Goal: Task Accomplishment & Management: Manage account settings

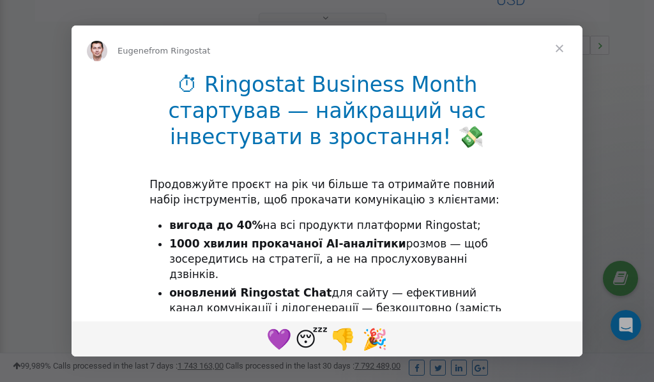
click at [559, 45] on span "Close" at bounding box center [559, 49] width 46 height 46
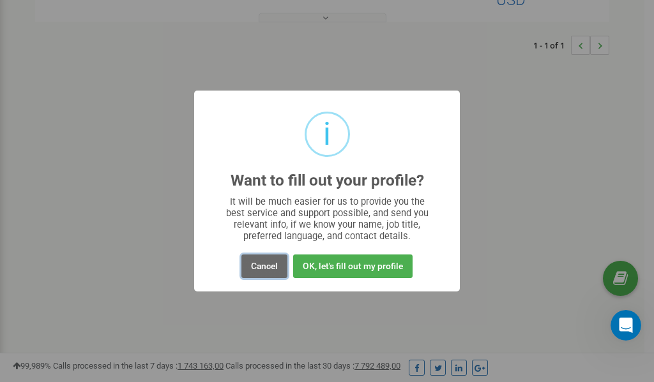
click at [262, 264] on button "Cancel" at bounding box center [264, 267] width 46 height 24
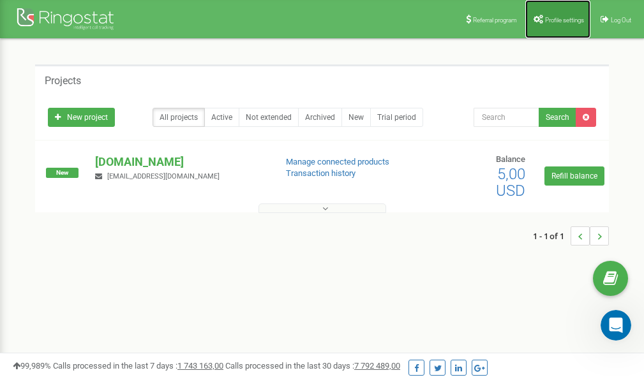
click at [570, 24] on link "Profile settings" at bounding box center [557, 19] width 65 height 38
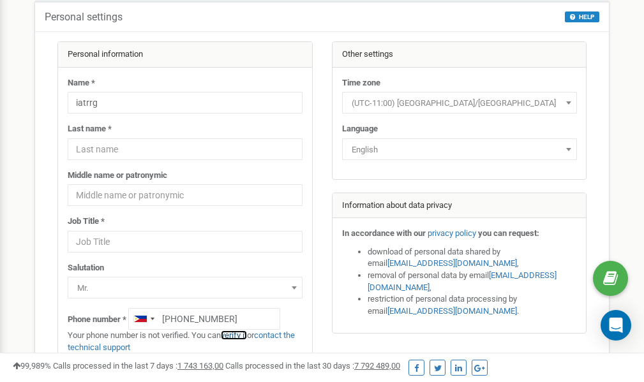
click at [240, 335] on link "verify it" at bounding box center [234, 336] width 26 height 10
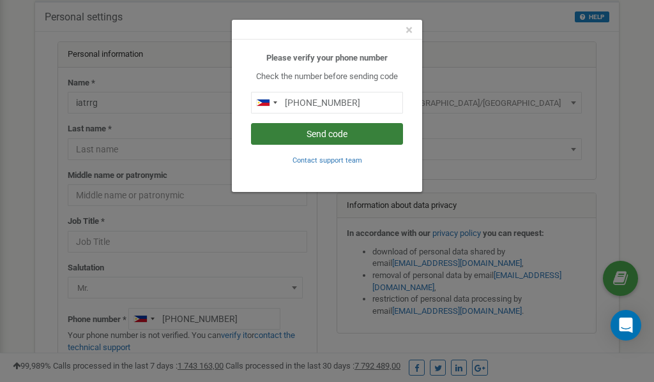
click at [333, 132] on button "Send code" at bounding box center [327, 134] width 152 height 22
